Goal: Information Seeking & Learning: Learn about a topic

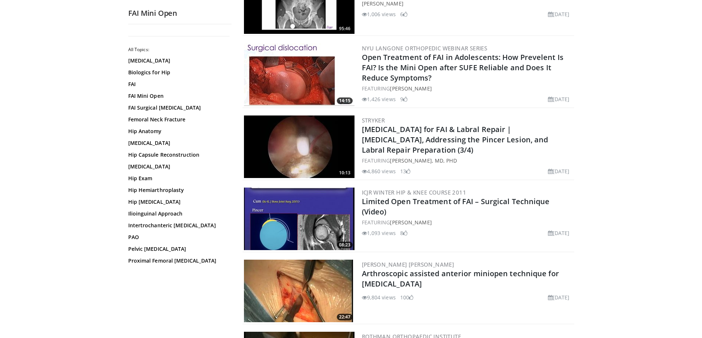
scroll to position [221, 0]
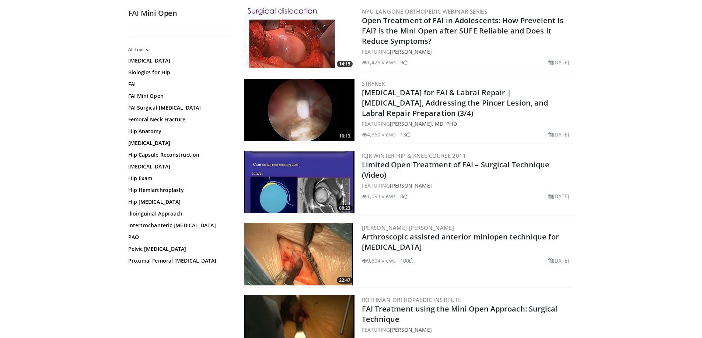
click at [327, 251] on img at bounding box center [299, 254] width 110 height 63
click at [410, 238] on link "Arthroscopic assisted anterior miniopen technique for [MEDICAL_DATA]" at bounding box center [460, 242] width 197 height 20
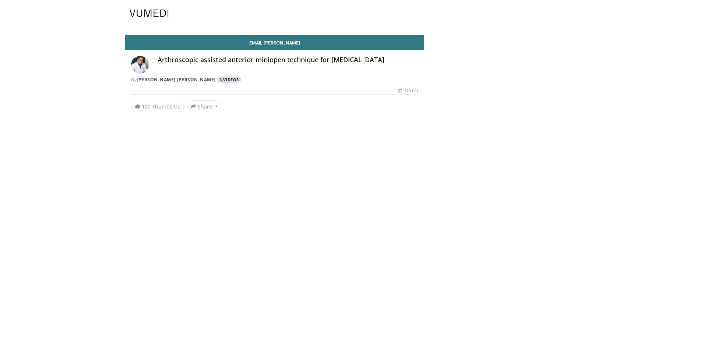
click at [217, 77] on link "3 Videos" at bounding box center [229, 80] width 24 height 6
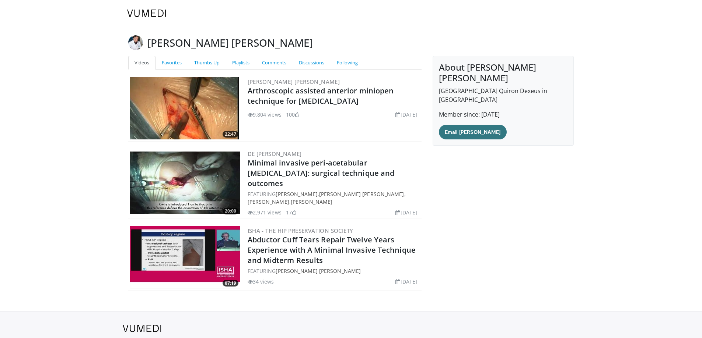
scroll to position [48, 0]
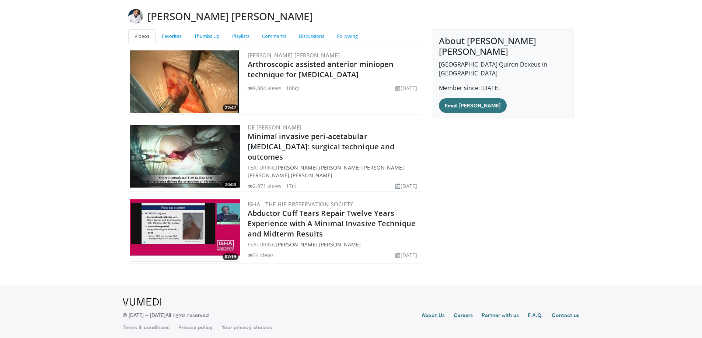
click at [199, 86] on img at bounding box center [185, 81] width 110 height 63
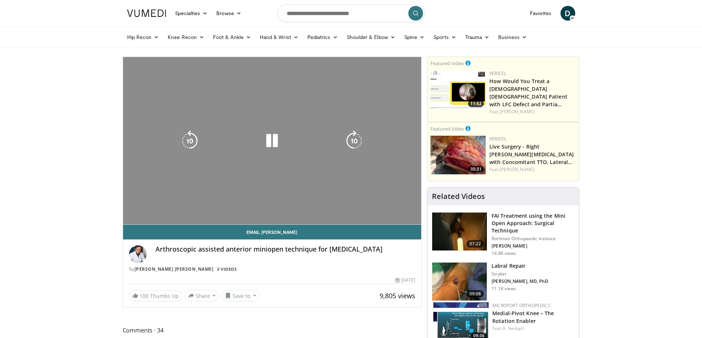
click at [259, 99] on div "10 seconds Tap to unmute" at bounding box center [272, 141] width 298 height 168
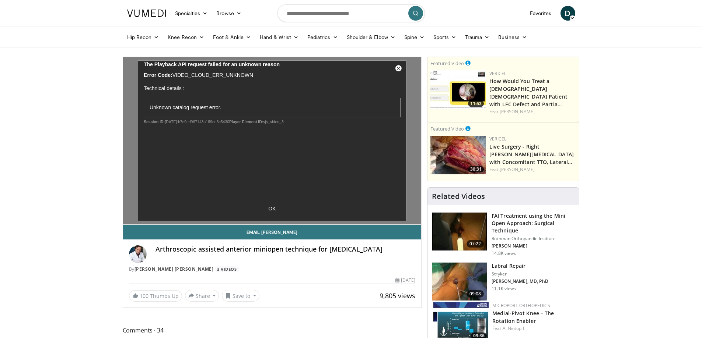
click at [448, 223] on img at bounding box center [459, 232] width 55 height 38
